Goal: Find specific page/section: Find specific page/section

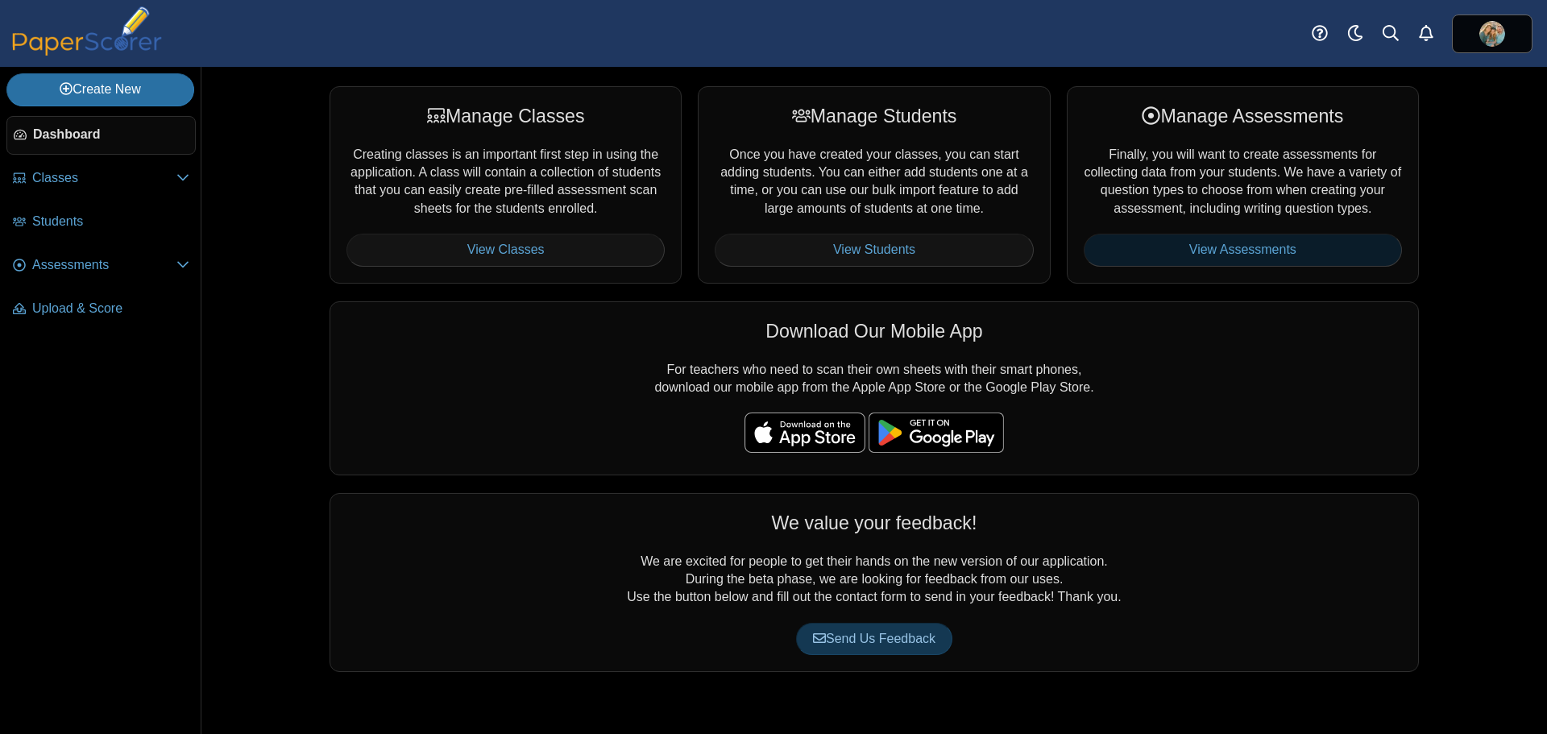
click at [1182, 249] on link "View Assessments" at bounding box center [1243, 250] width 318 height 32
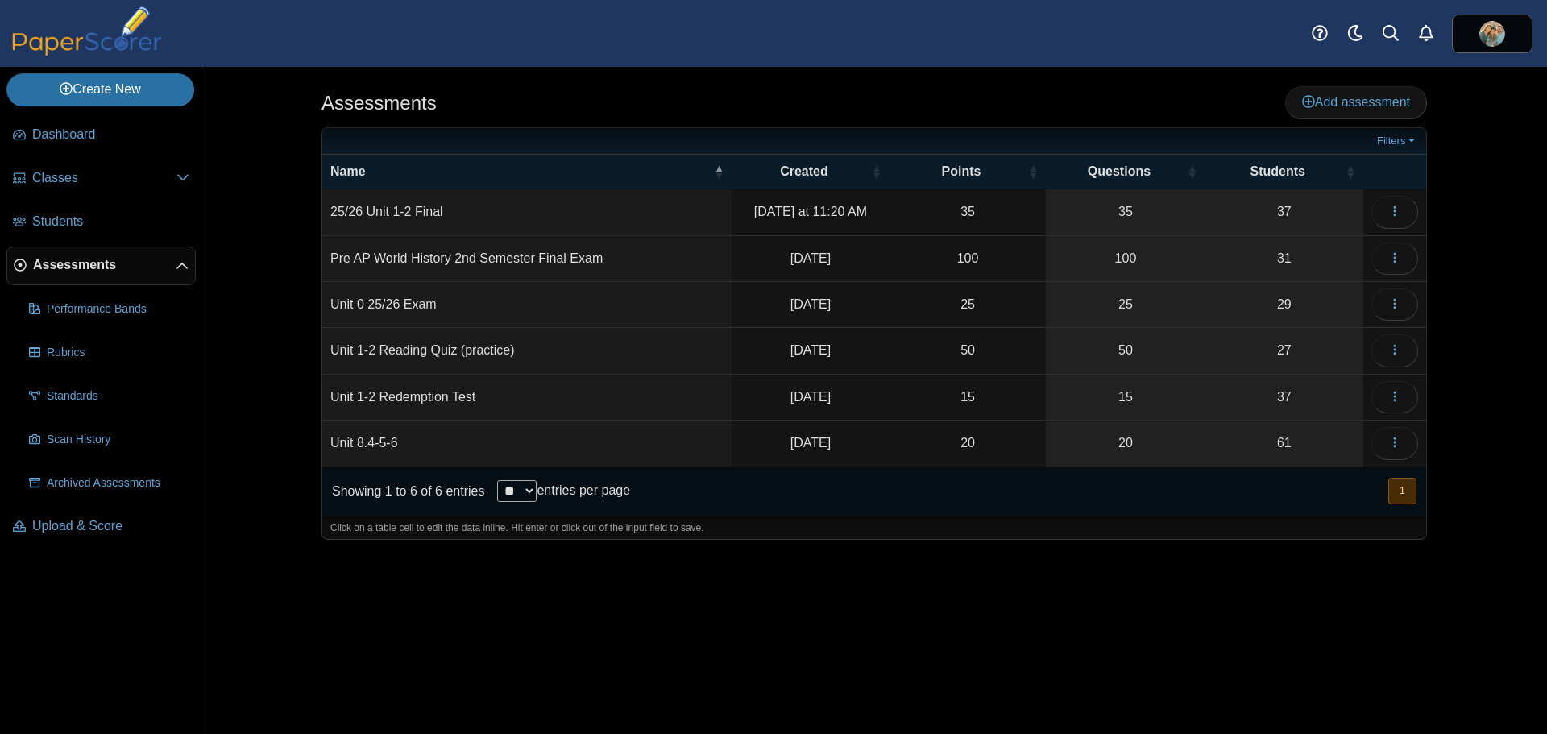
click at [477, 216] on td "25/26 Unit 1-2 Final" at bounding box center [526, 212] width 409 height 46
click at [1404, 213] on button "button" at bounding box center [1394, 212] width 47 height 32
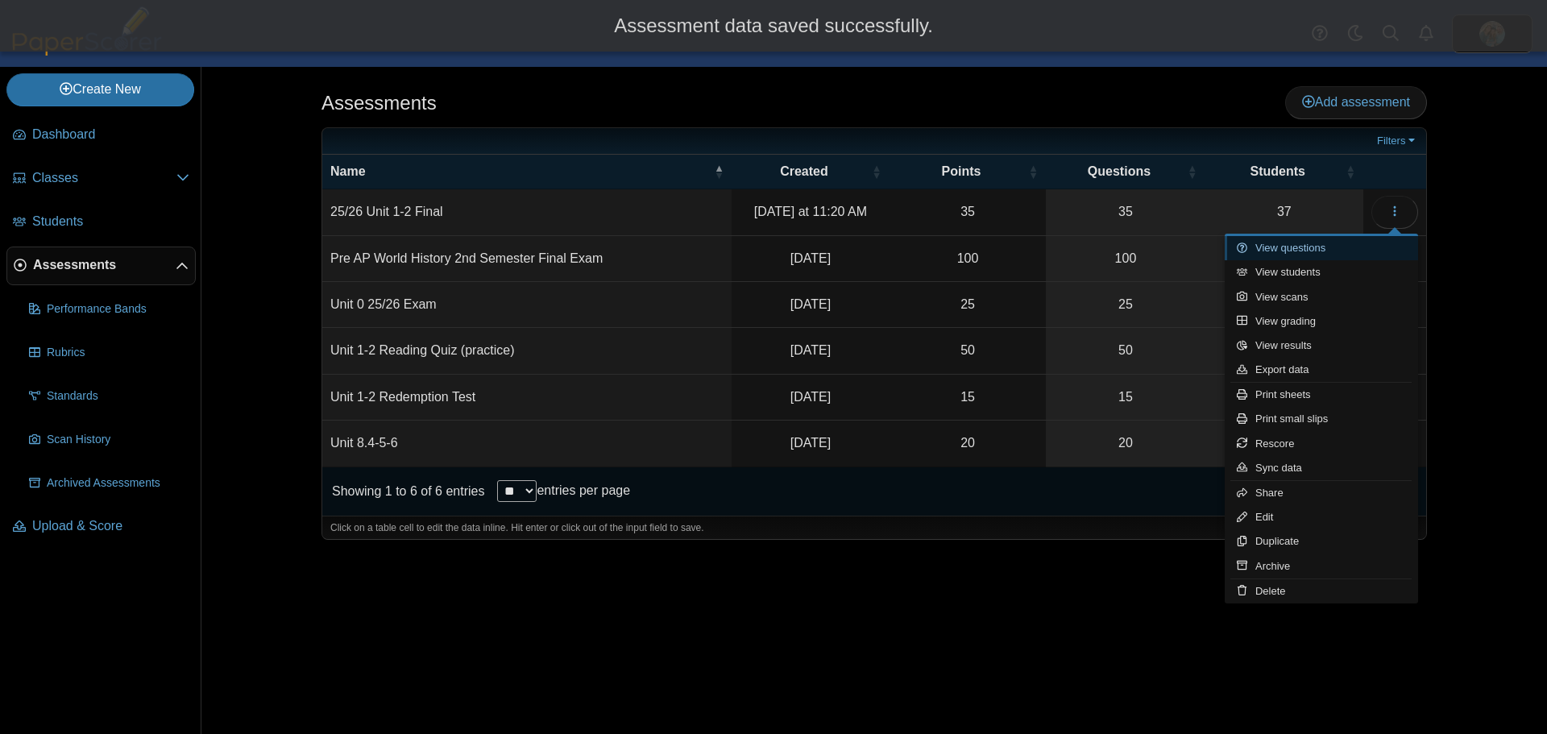
click at [1308, 246] on link "View questions" at bounding box center [1321, 248] width 193 height 24
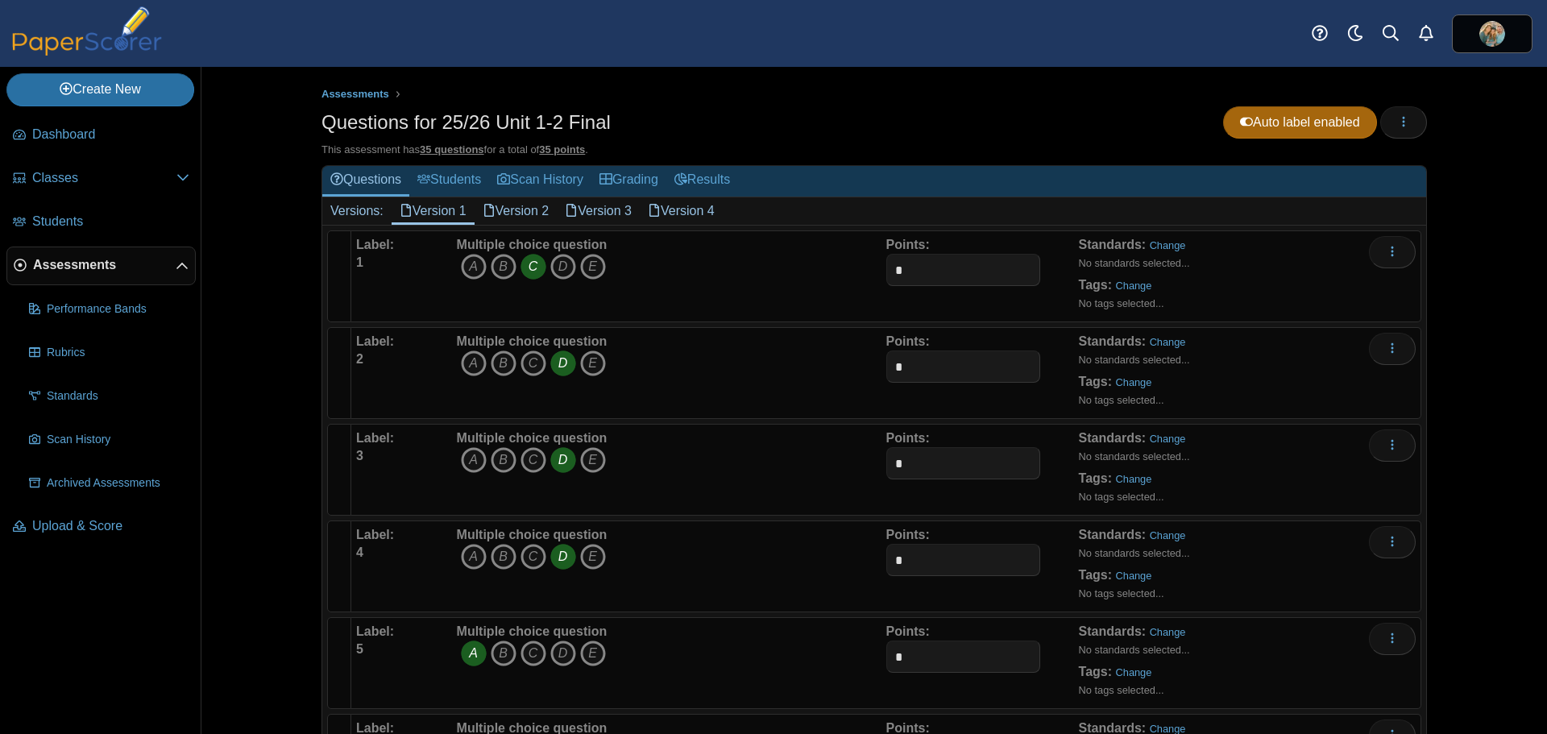
click at [508, 202] on link "Version 2" at bounding box center [516, 210] width 83 height 27
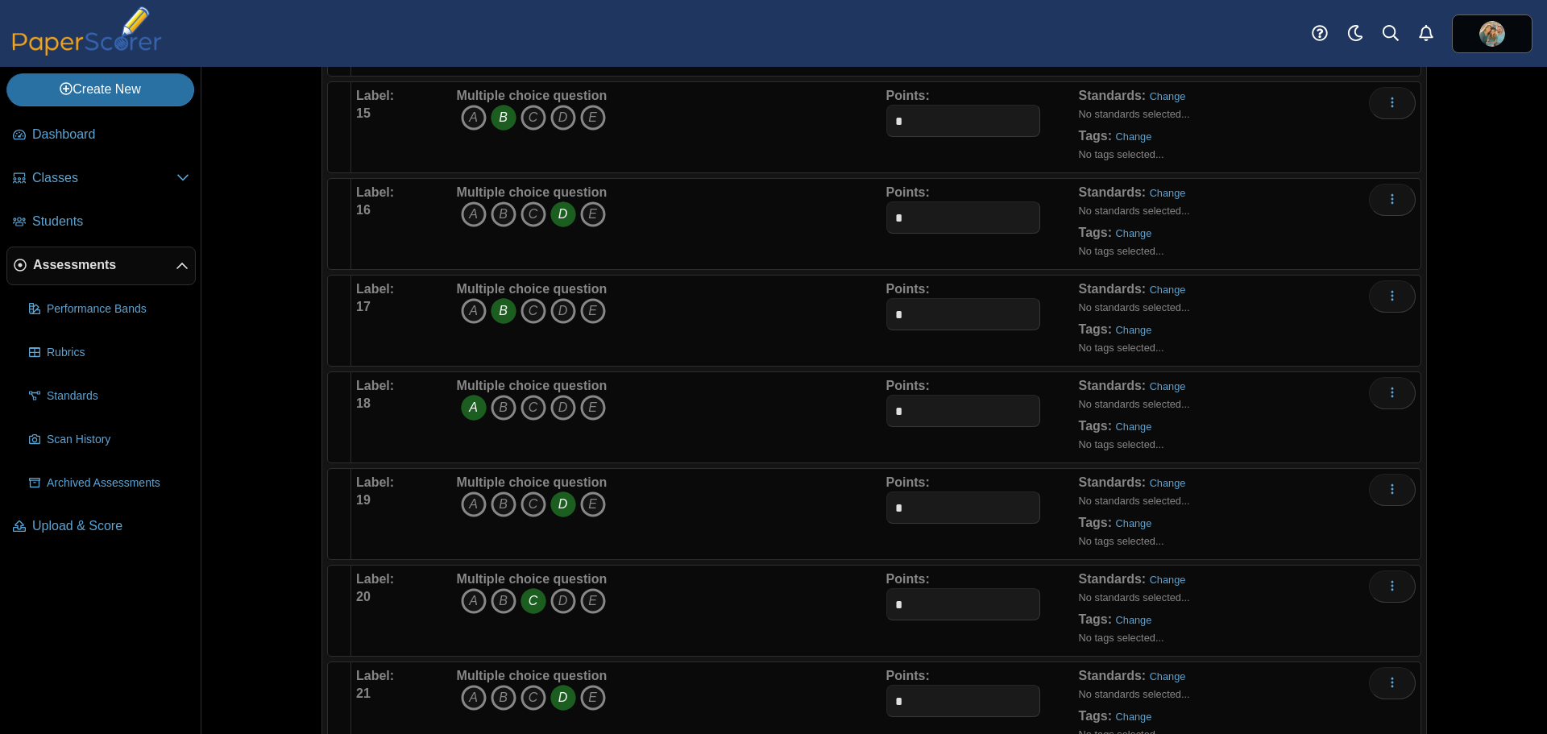
scroll to position [1531, 0]
